Goal: Information Seeking & Learning: Learn about a topic

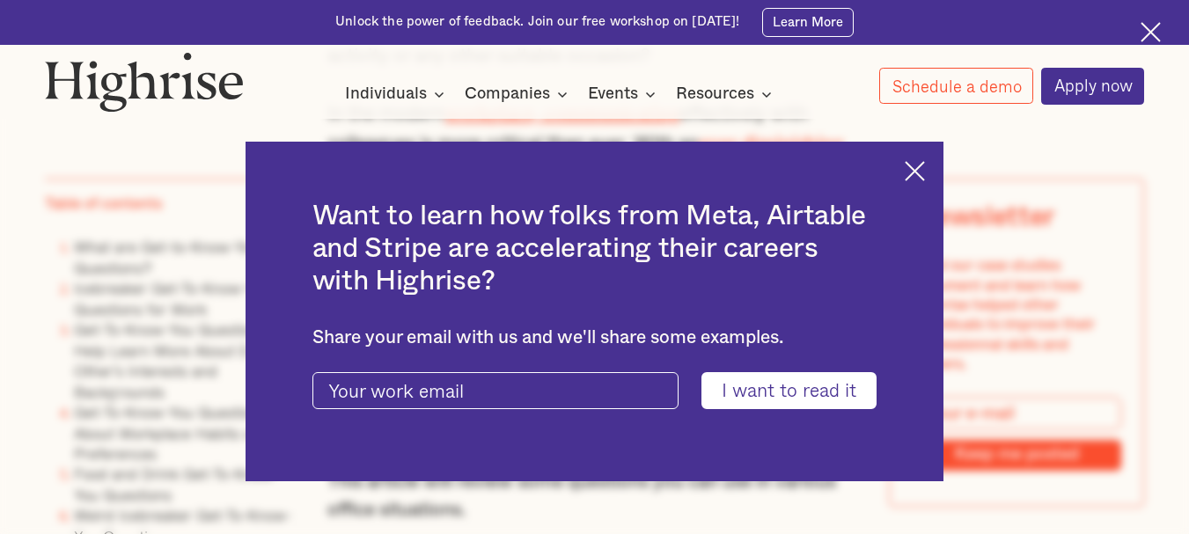
scroll to position [1232, 0]
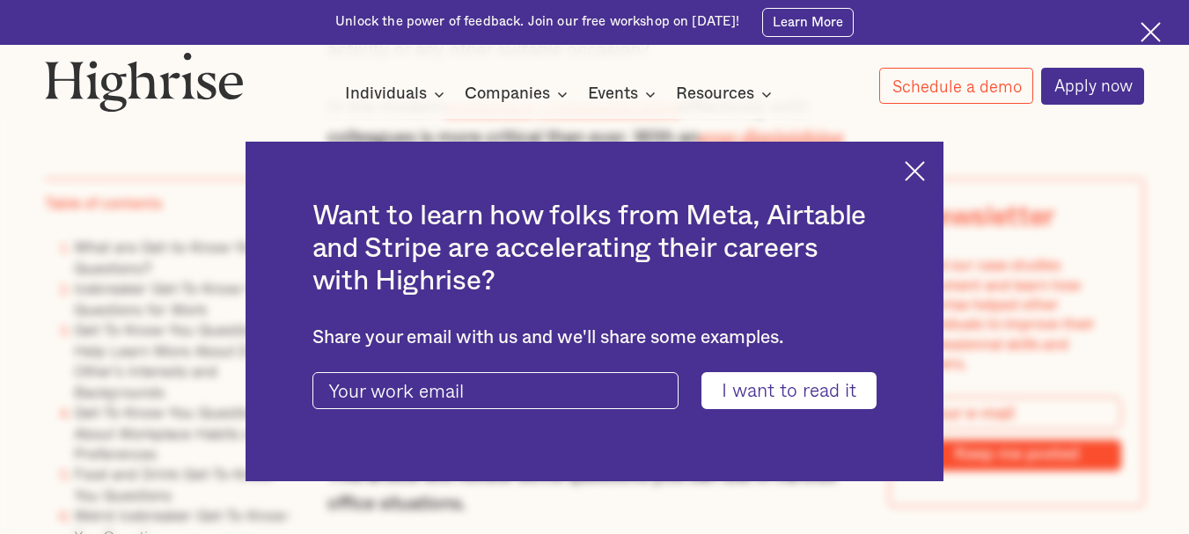
click at [920, 169] on img at bounding box center [915, 171] width 20 height 20
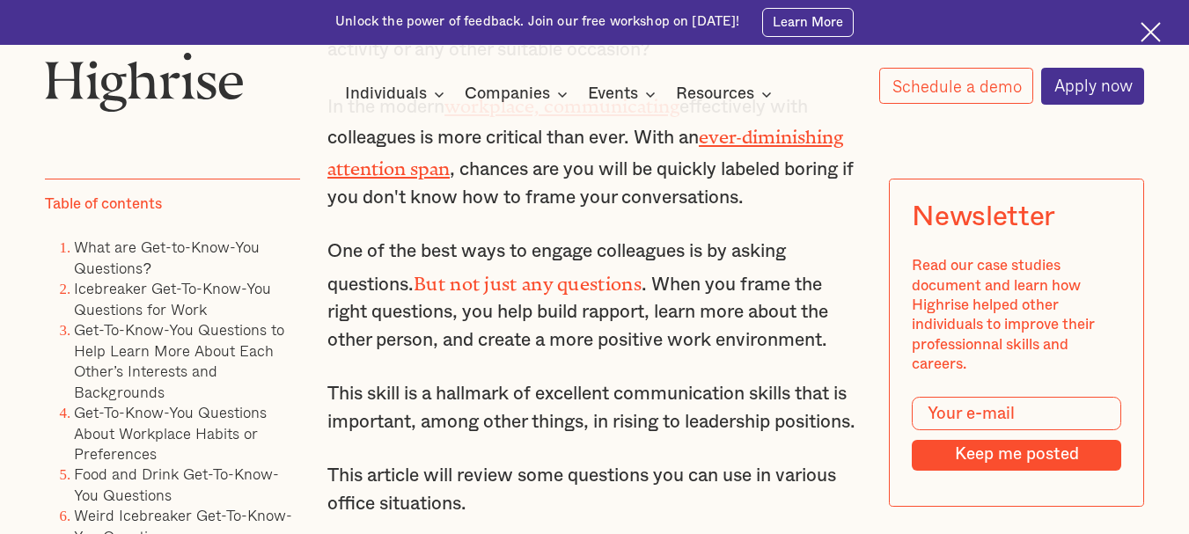
click at [569, 406] on p "This skill is a hallmark of excellent communication skills that is important, a…" at bounding box center [594, 407] width 534 height 55
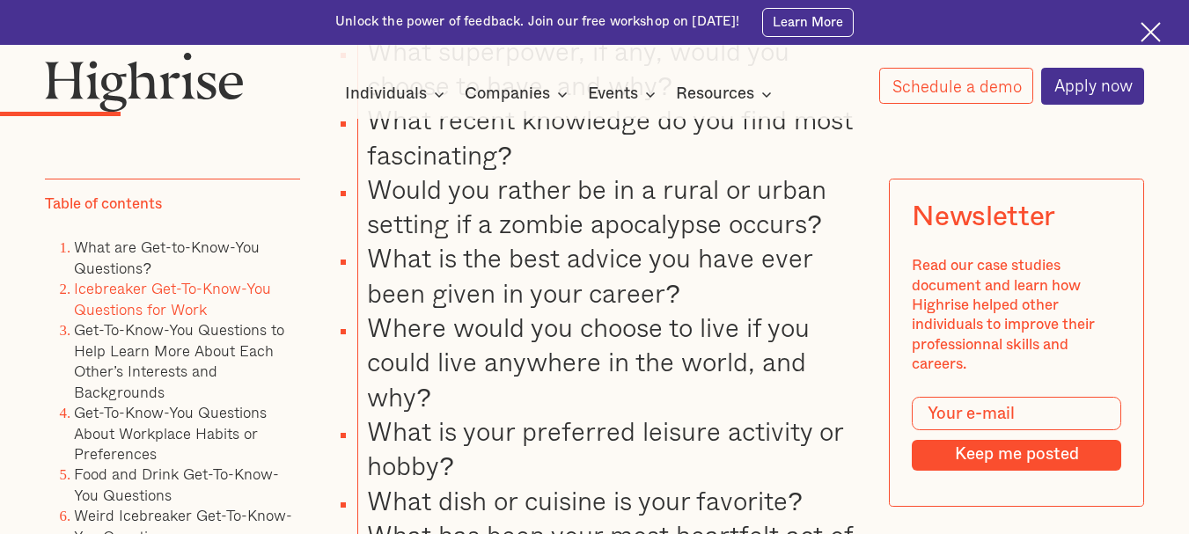
scroll to position [2922, 0]
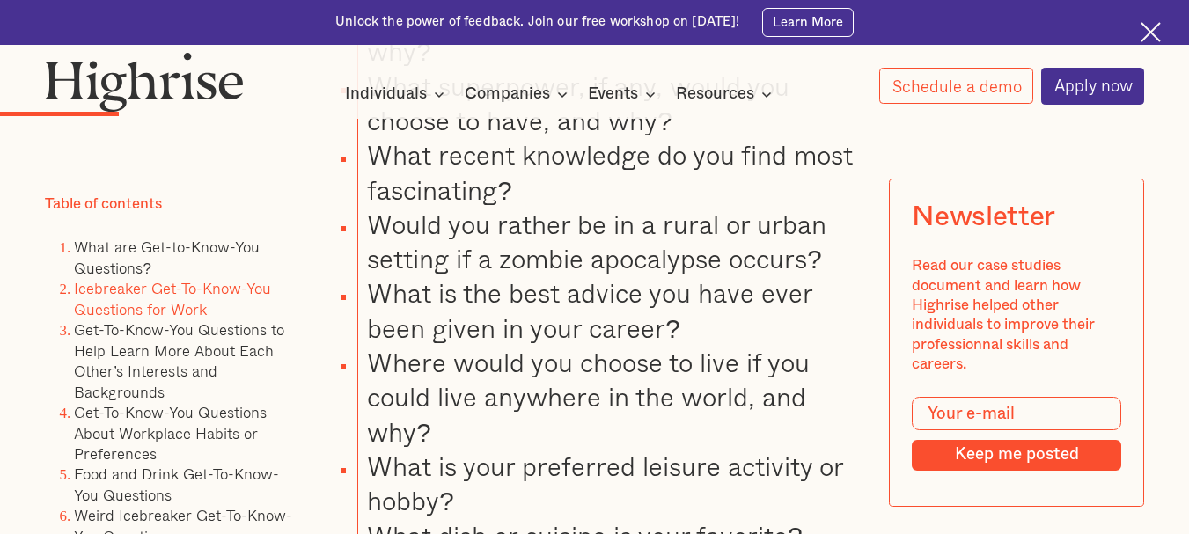
click at [511, 207] on li "What recent knowledge do you find most fascinating?" at bounding box center [609, 172] width 504 height 70
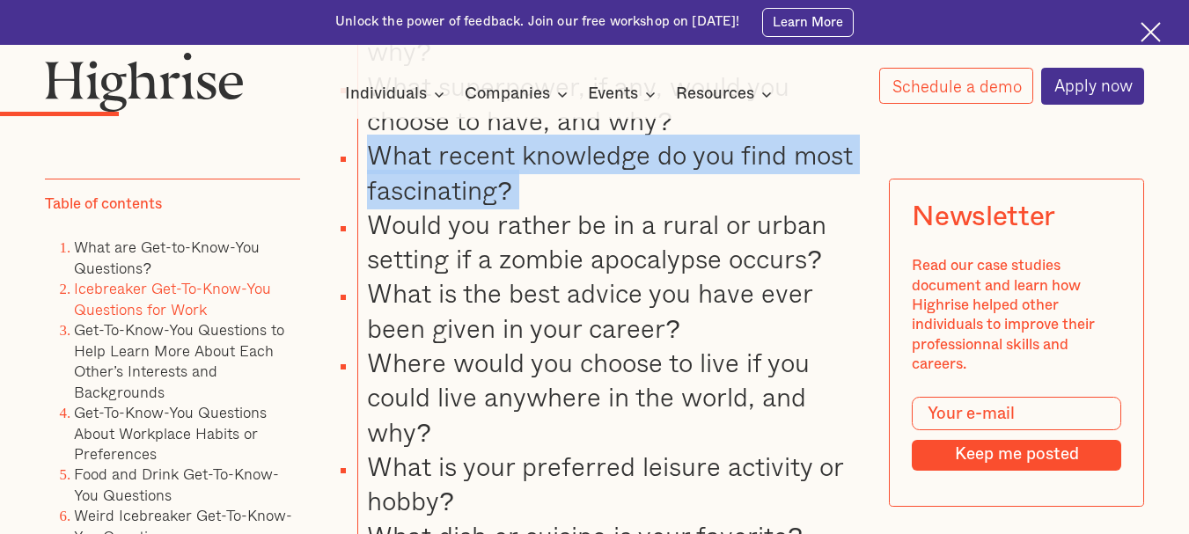
click at [511, 207] on li "What recent knowledge do you find most fascinating?" at bounding box center [609, 172] width 504 height 70
click at [505, 207] on li "What recent knowledge do you find most fascinating?" at bounding box center [609, 172] width 504 height 70
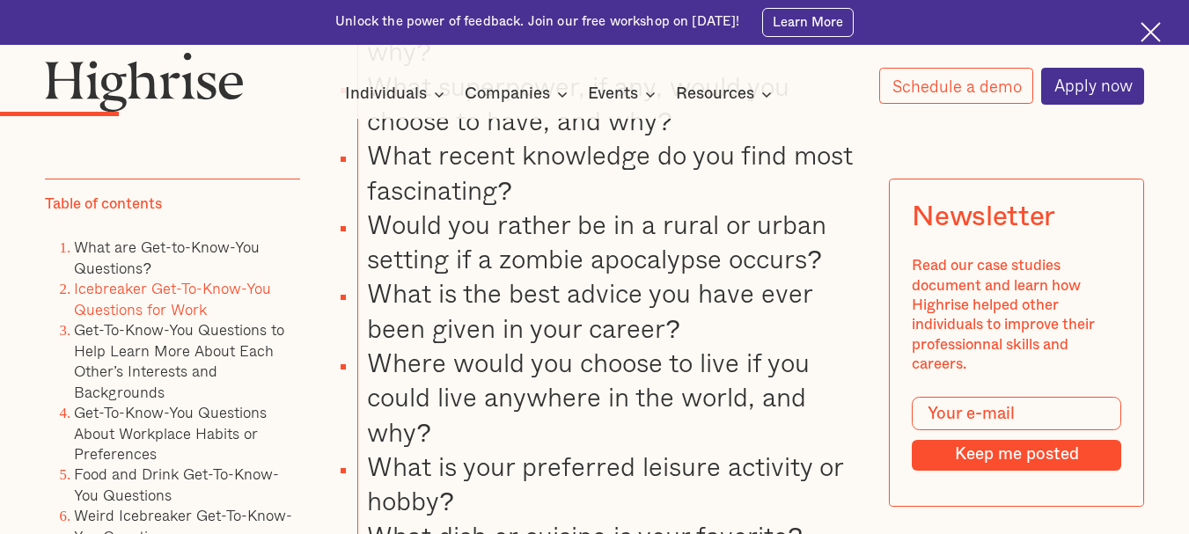
click at [505, 207] on li "What recent knowledge do you find most fascinating?" at bounding box center [609, 172] width 504 height 70
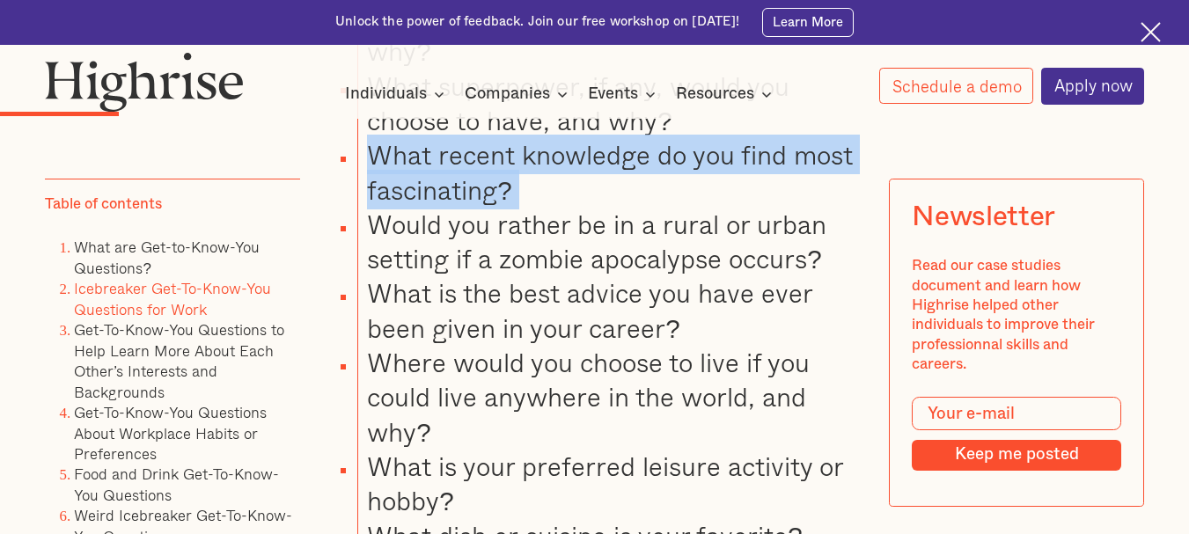
click at [505, 207] on li "What recent knowledge do you find most fascinating?" at bounding box center [609, 172] width 504 height 70
click at [555, 207] on li "What recent knowledge do you find most fascinating?" at bounding box center [609, 172] width 504 height 70
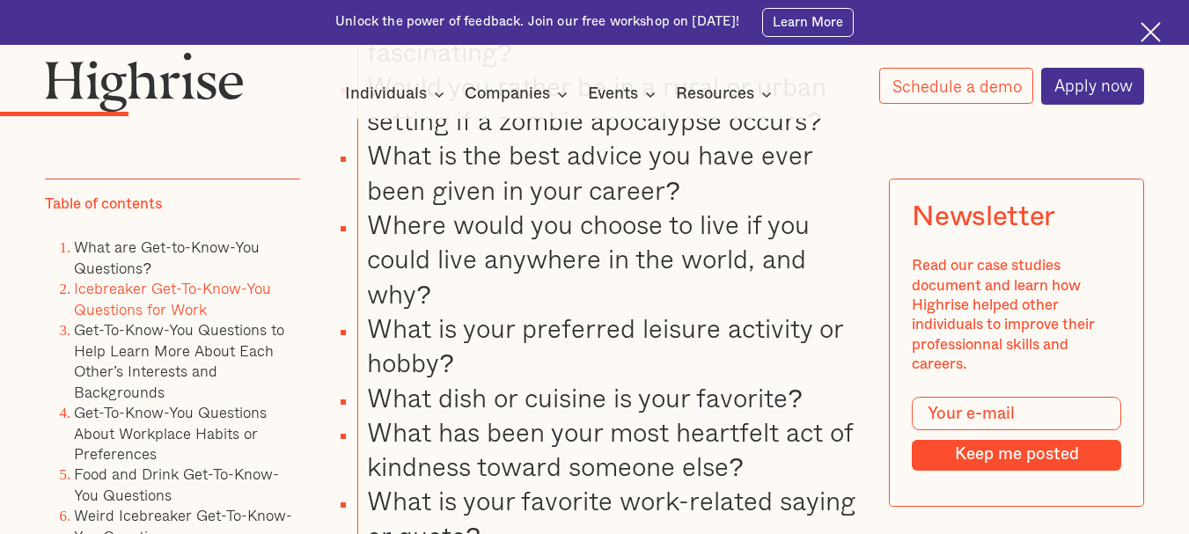
scroll to position [3063, 0]
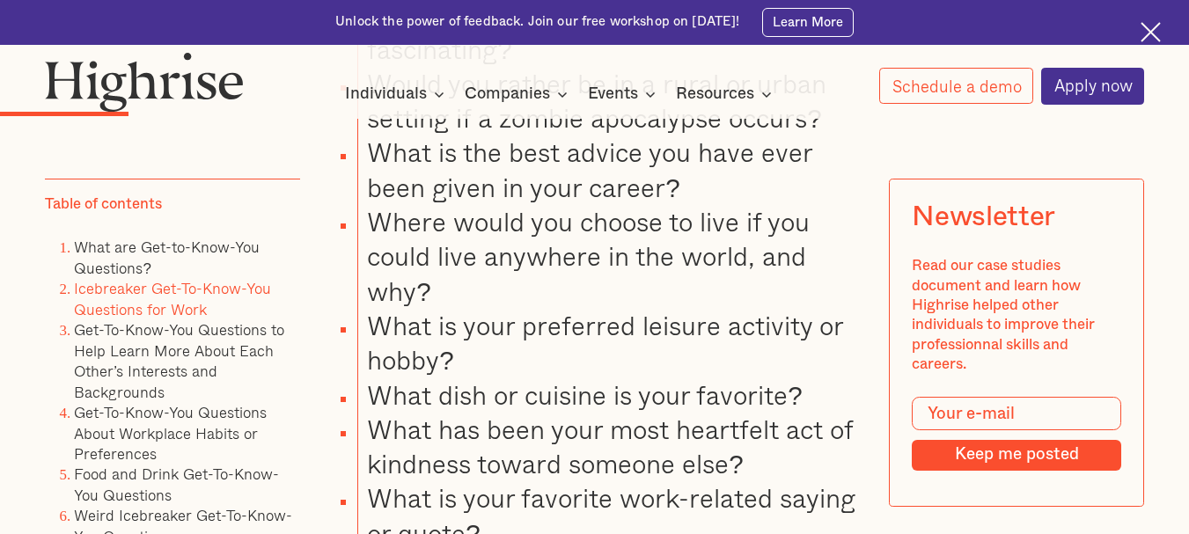
click at [491, 204] on li "What is the best advice you have ever been given in your career?" at bounding box center [609, 170] width 504 height 70
click at [437, 302] on li "Where would you choose to live if you could live anywhere in the world, and why?" at bounding box center [609, 256] width 504 height 104
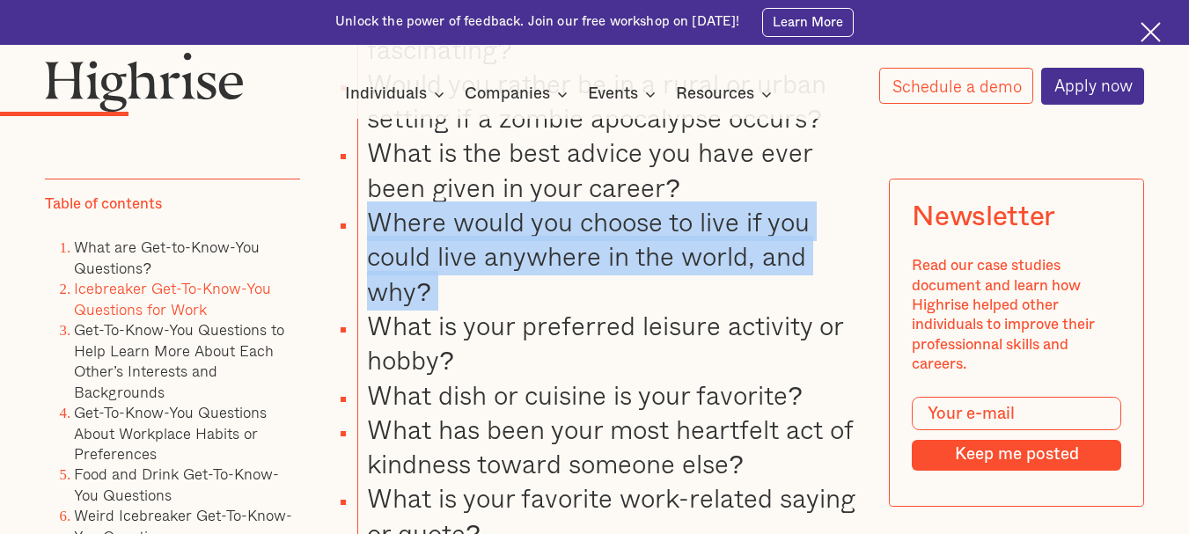
click at [437, 302] on li "Where would you choose to live if you could live anywhere in the world, and why?" at bounding box center [609, 256] width 504 height 104
click at [450, 308] on li "Where would you choose to live if you could live anywhere in the world, and why?" at bounding box center [609, 256] width 504 height 104
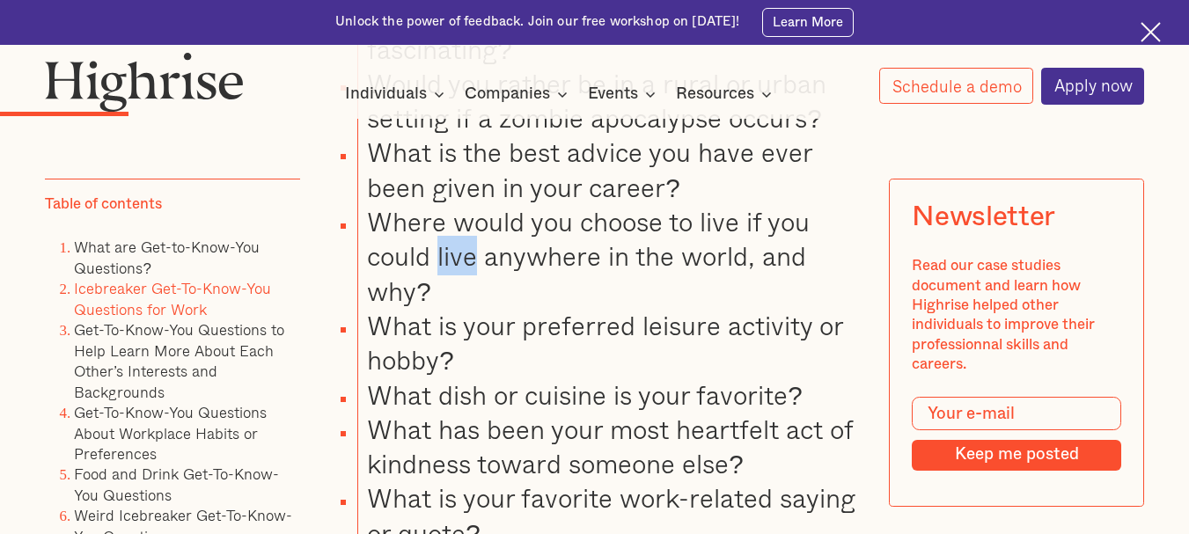
click at [450, 308] on li "Where would you choose to live if you could live anywhere in the world, and why?" at bounding box center [609, 256] width 504 height 104
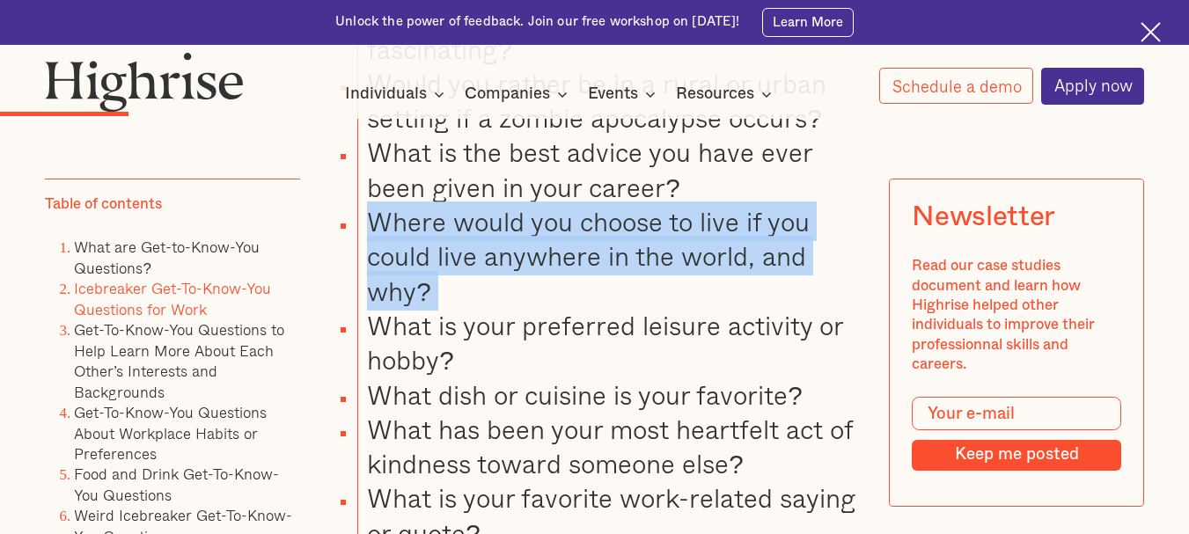
click at [450, 308] on li "Where would you choose to live if you could live anywhere in the world, and why?" at bounding box center [609, 256] width 504 height 104
click at [516, 308] on li "Where would you choose to live if you could live anywhere in the world, and why?" at bounding box center [609, 256] width 504 height 104
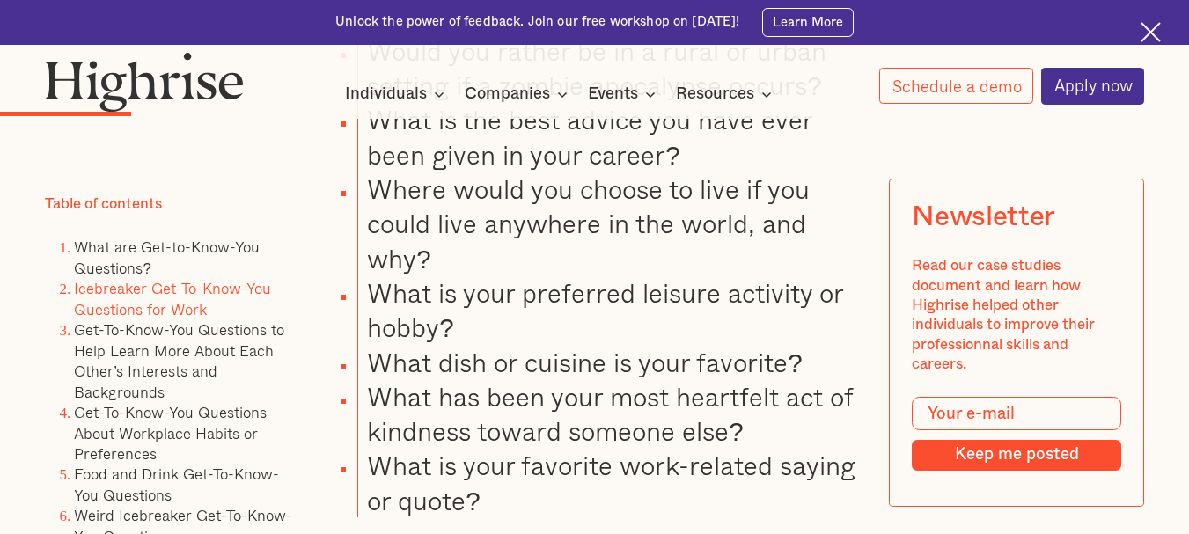
scroll to position [3098, 0]
